Goal: Navigation & Orientation: Understand site structure

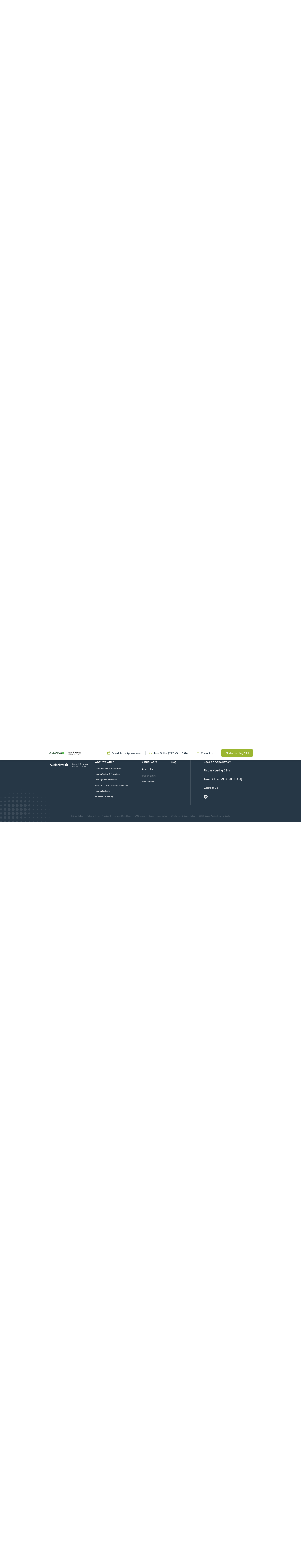
scroll to position [79, 0]
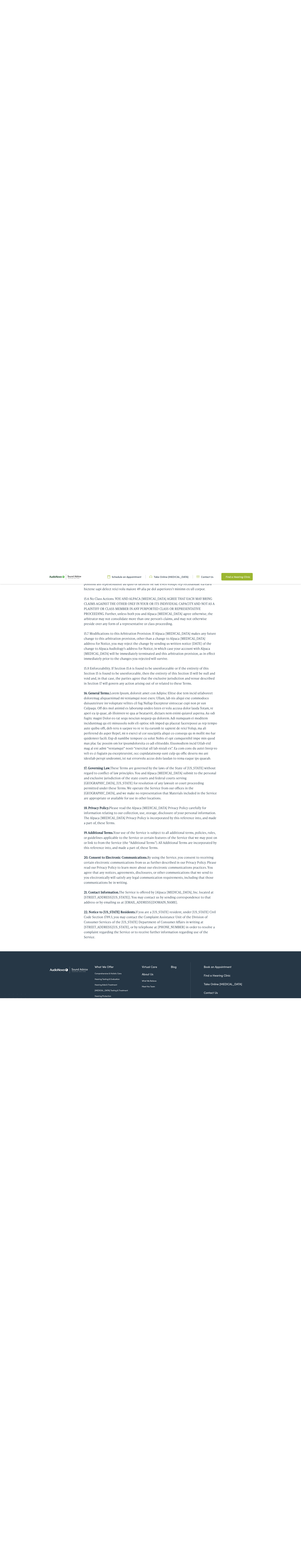
scroll to position [427, 0]
